Goal: Transaction & Acquisition: Purchase product/service

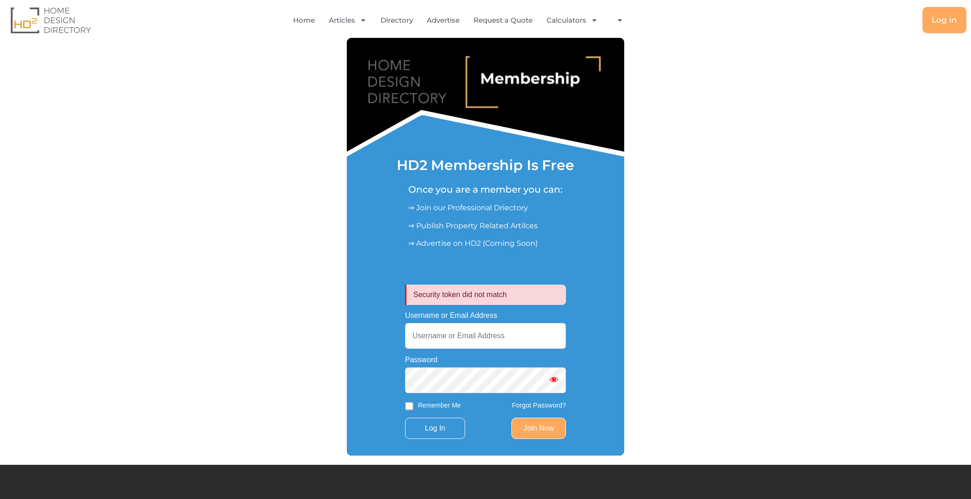
click at [471, 338] on input "Username or Email Address" at bounding box center [485, 336] width 161 height 26
type input "[EMAIL_ADDRESS][DOMAIN_NAME]"
click at [405, 418] on input "Log In" at bounding box center [435, 428] width 60 height 21
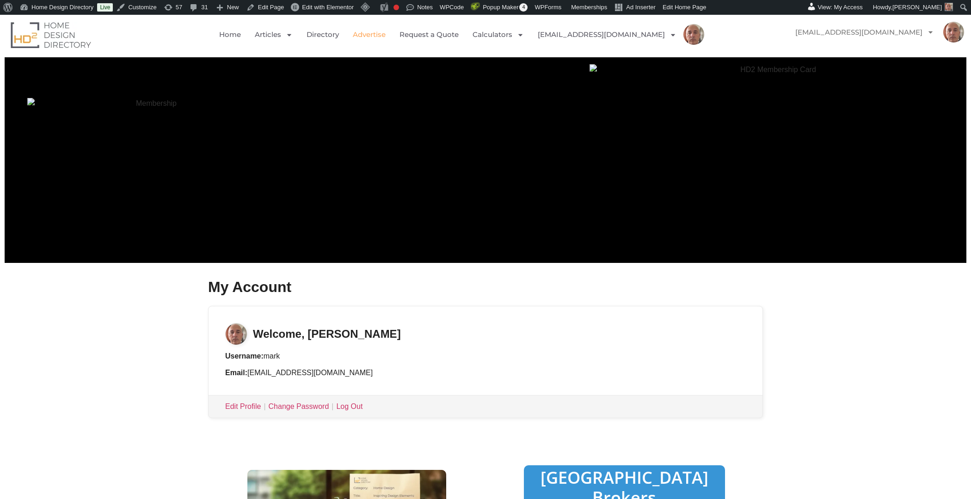
click at [384, 37] on link "Advertise" at bounding box center [369, 34] width 33 height 21
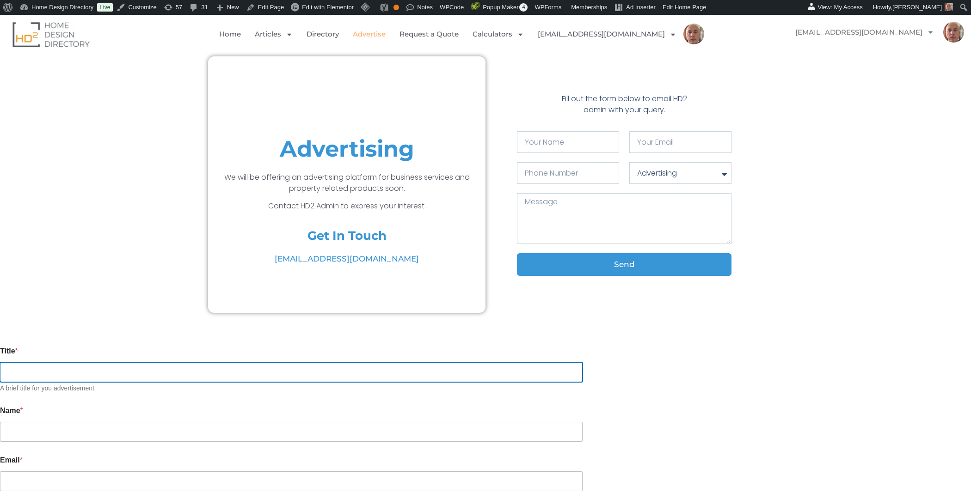
click at [303, 372] on input "Title *" at bounding box center [291, 373] width 583 height 20
type input "test"
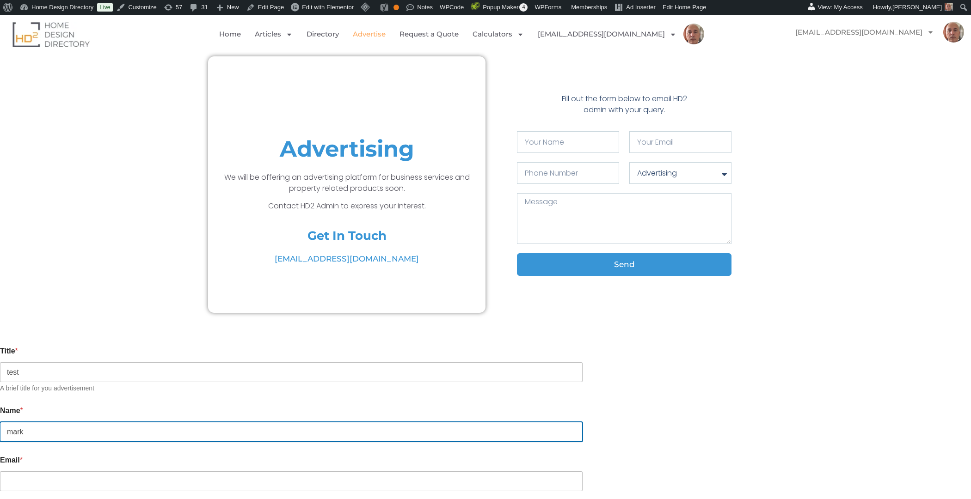
type input "mark"
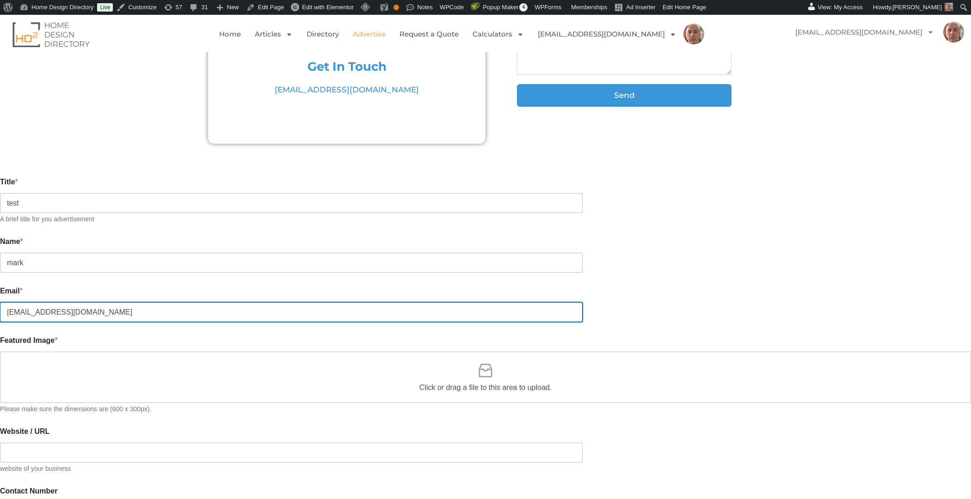
scroll to position [180, 0]
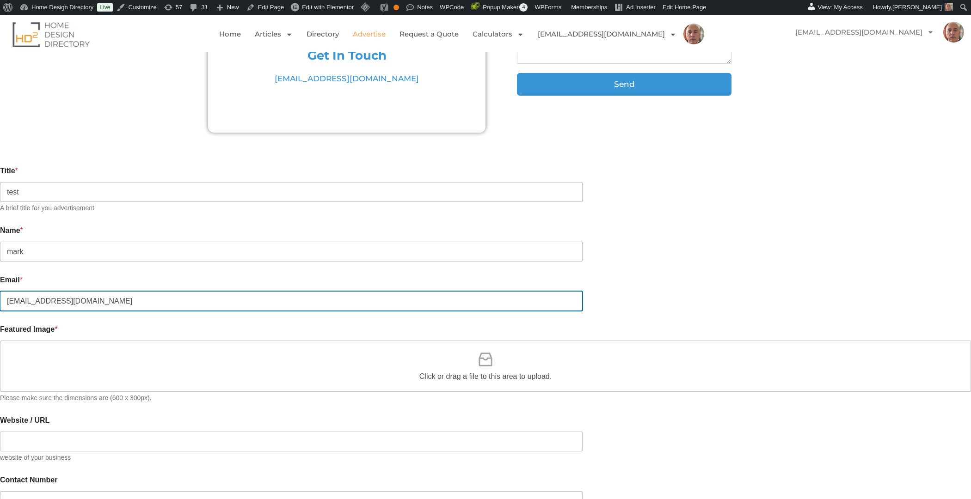
type input "mark.czernkowski@gmail.com"
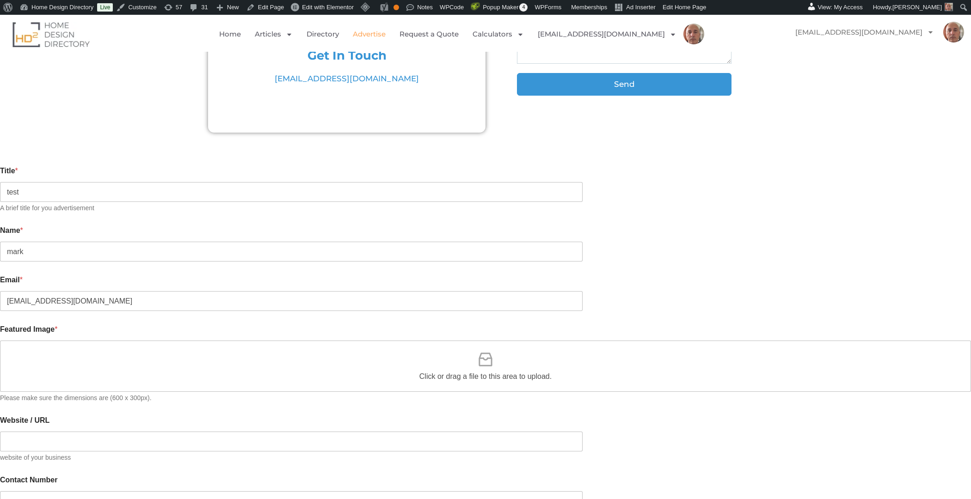
click at [484, 353] on icon at bounding box center [485, 360] width 13 height 14
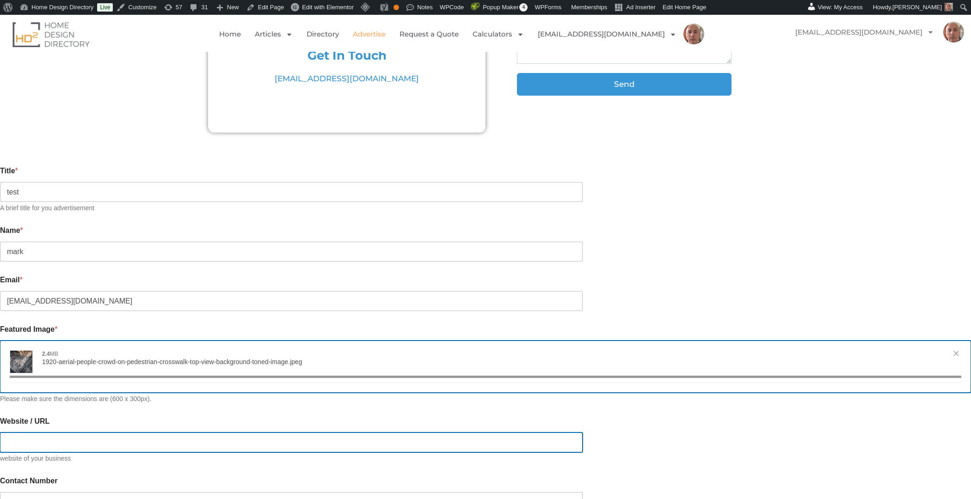
click at [254, 436] on input "Website / URL" at bounding box center [291, 443] width 583 height 20
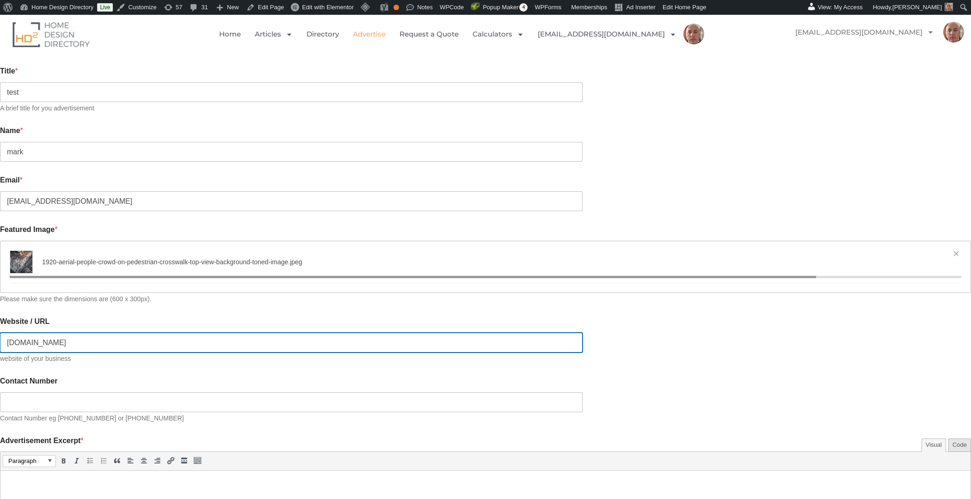
scroll to position [288, 0]
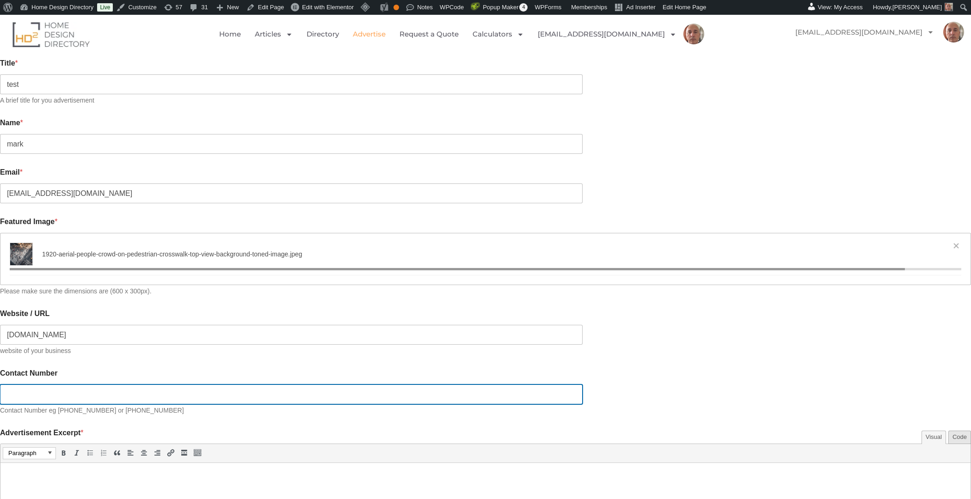
type input "https://hd2.com.au"
click at [262, 385] on input "Contact Number" at bounding box center [291, 395] width 583 height 20
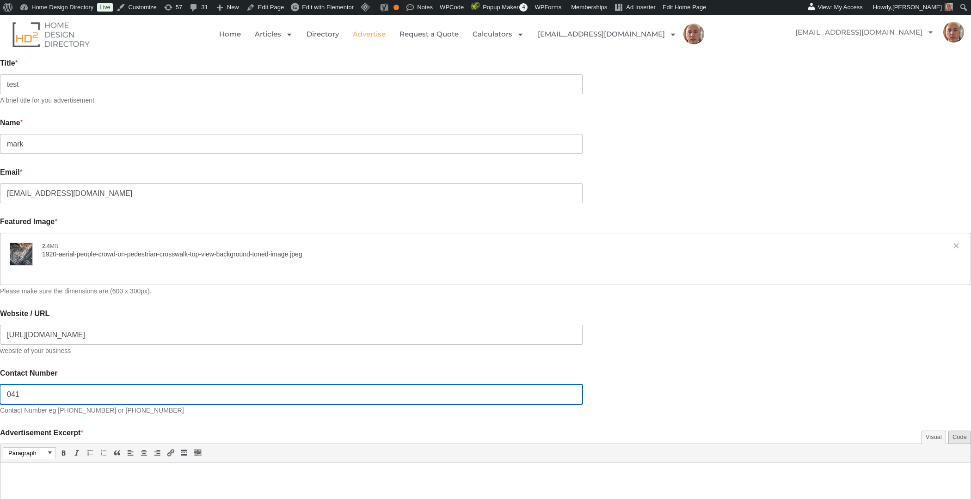
type input "0411"
type input "[{"name":"1920-aerial-people-crowd-on-pedestrian-crosswalk-top-view-background-…"
type input "0411111111"
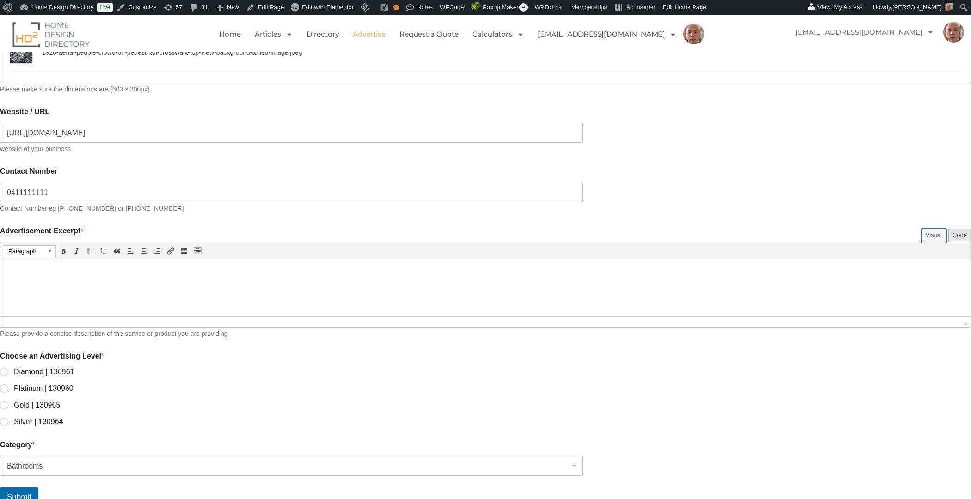
scroll to position [509, 0]
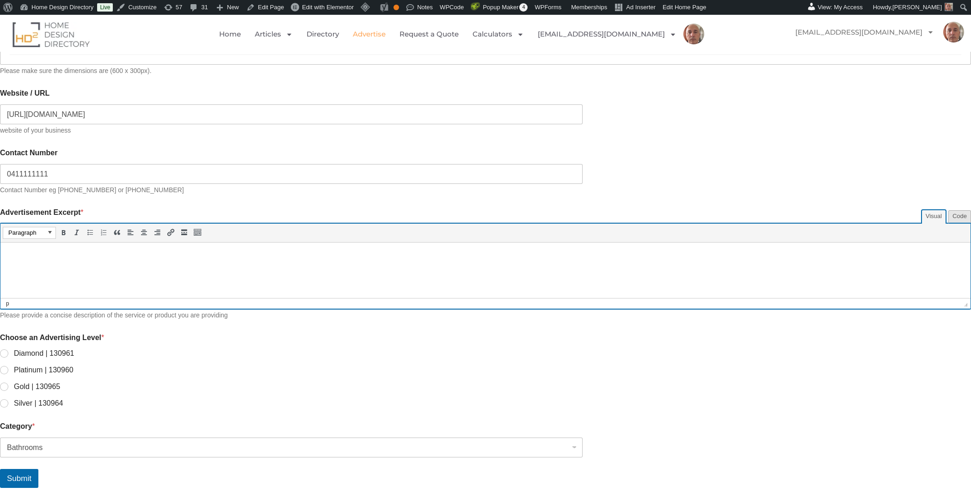
click at [63, 262] on html at bounding box center [485, 256] width 970 height 26
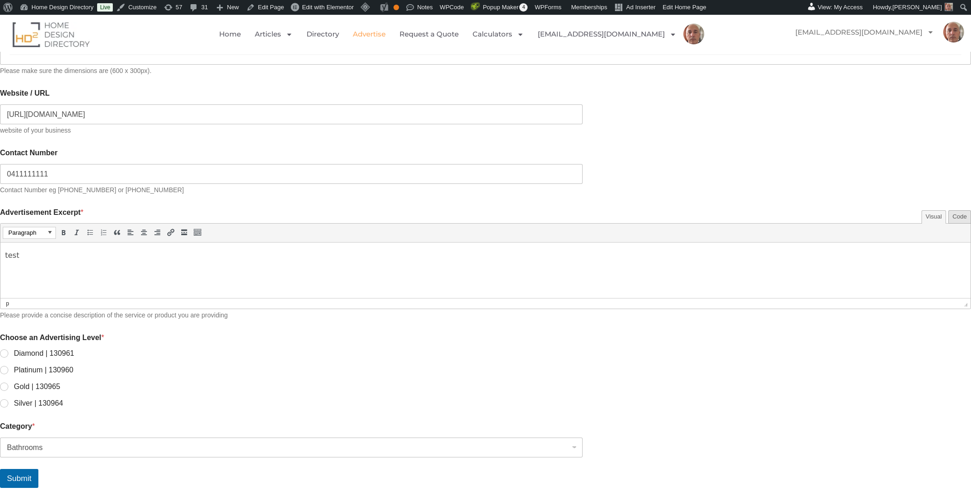
click at [378, 349] on li "Diamond | 130961" at bounding box center [485, 354] width 971 height 10
click at [8, 367] on input "Platinum | 130960" at bounding box center [4, 370] width 7 height 7
radio input "true"
click at [38, 470] on button "Submit" at bounding box center [19, 478] width 38 height 19
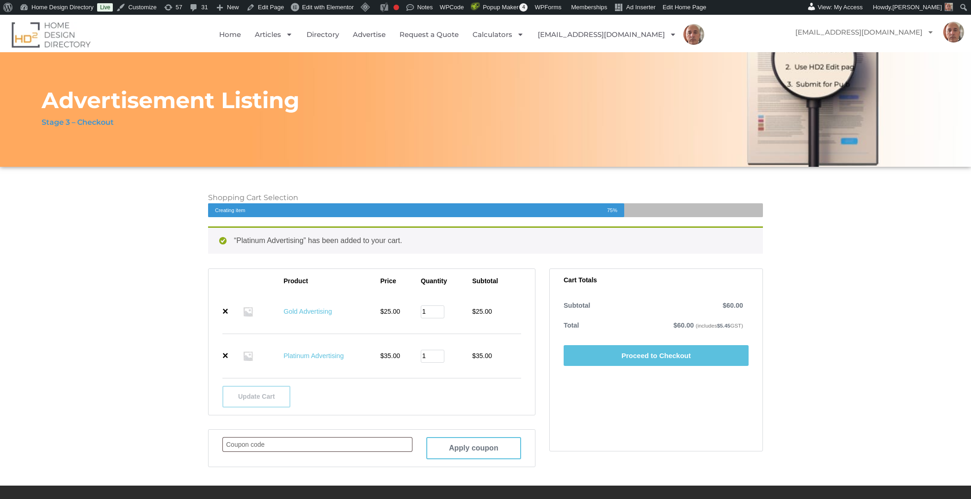
scroll to position [70, 0]
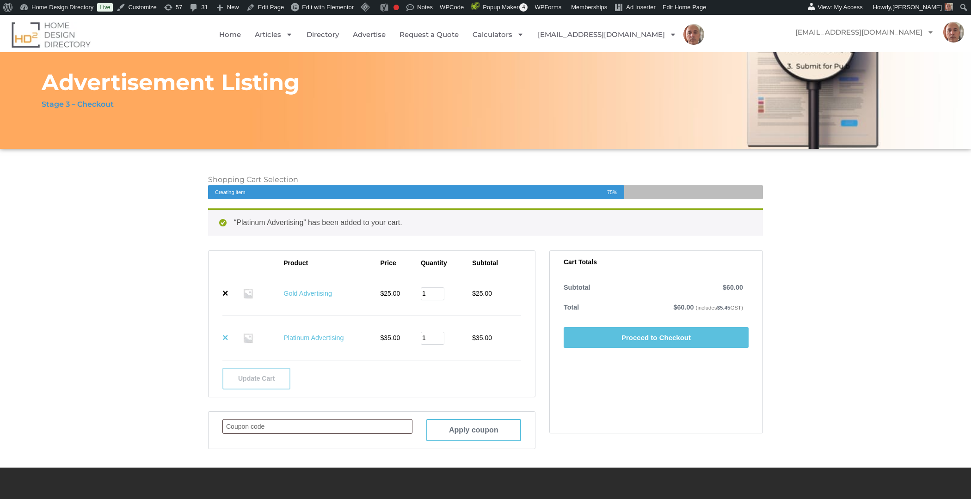
click at [224, 339] on link "×" at bounding box center [225, 338] width 6 height 10
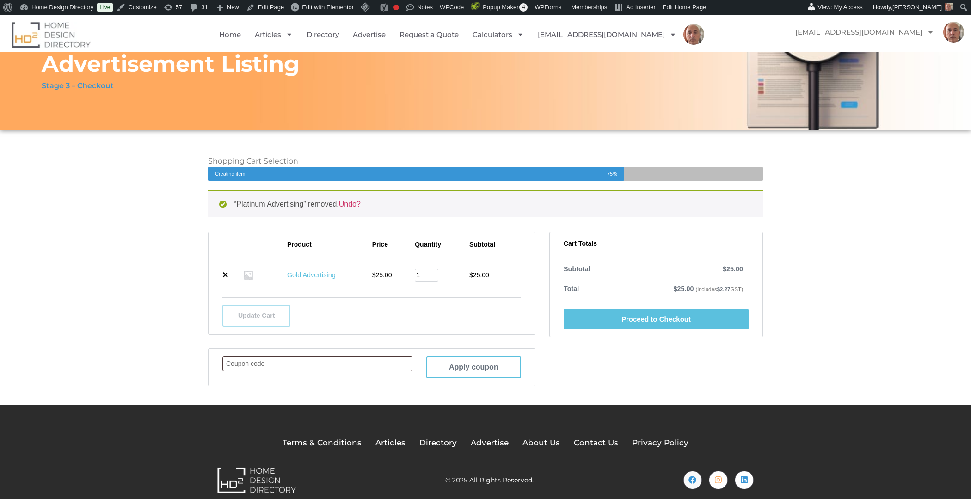
scroll to position [99, 0]
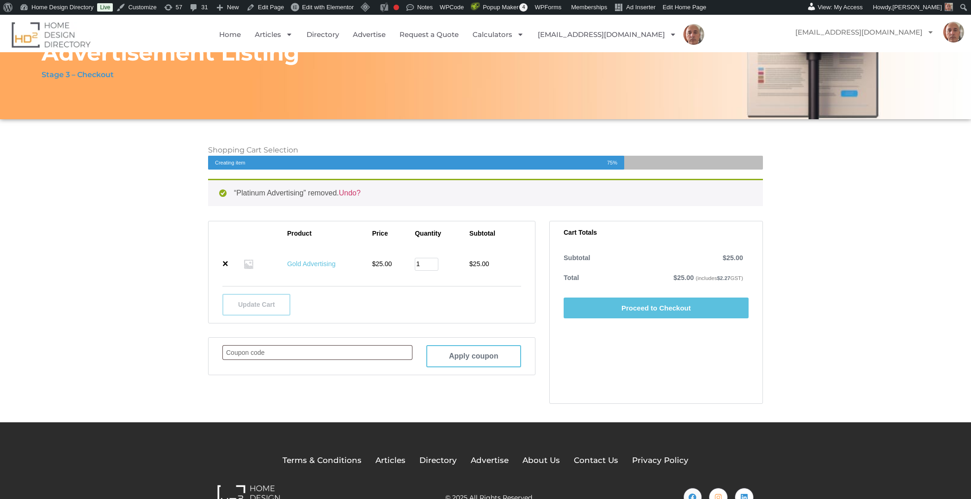
click at [609, 307] on link "Proceed to Checkout" at bounding box center [656, 308] width 185 height 21
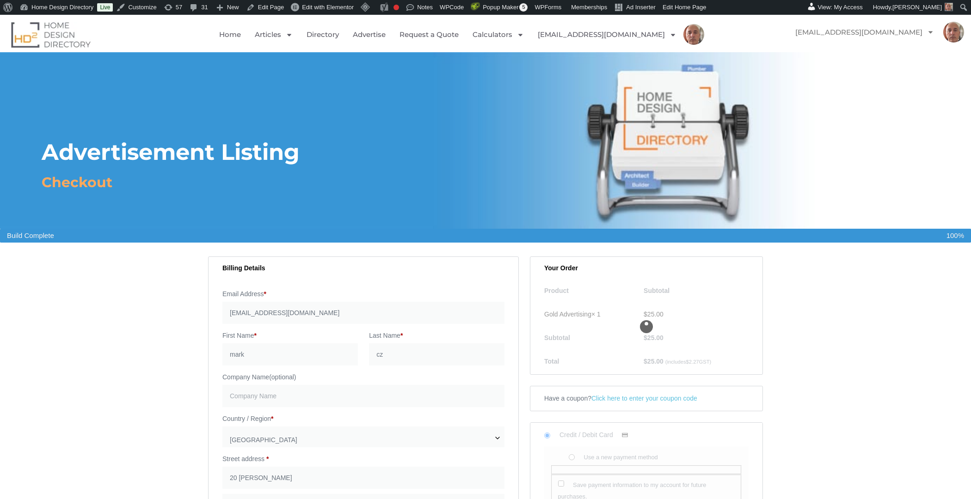
select select "[GEOGRAPHIC_DATA]"
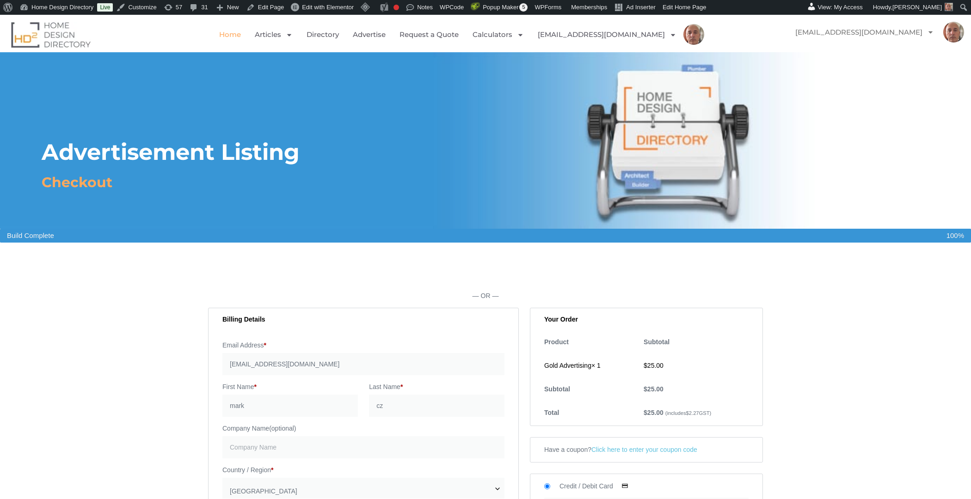
click at [241, 33] on link "Home" at bounding box center [230, 34] width 22 height 21
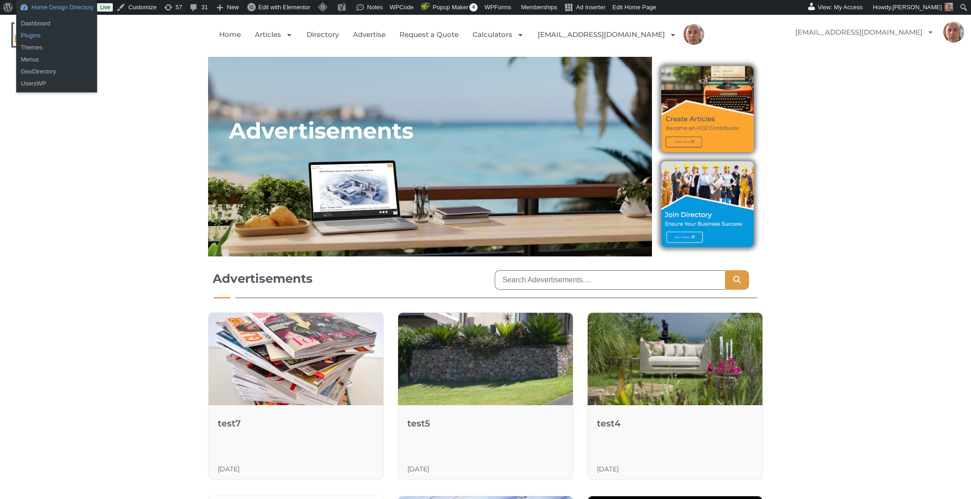
click at [42, 34] on link "Plugins" at bounding box center [56, 36] width 81 height 12
